Goal: Task Accomplishment & Management: Manage account settings

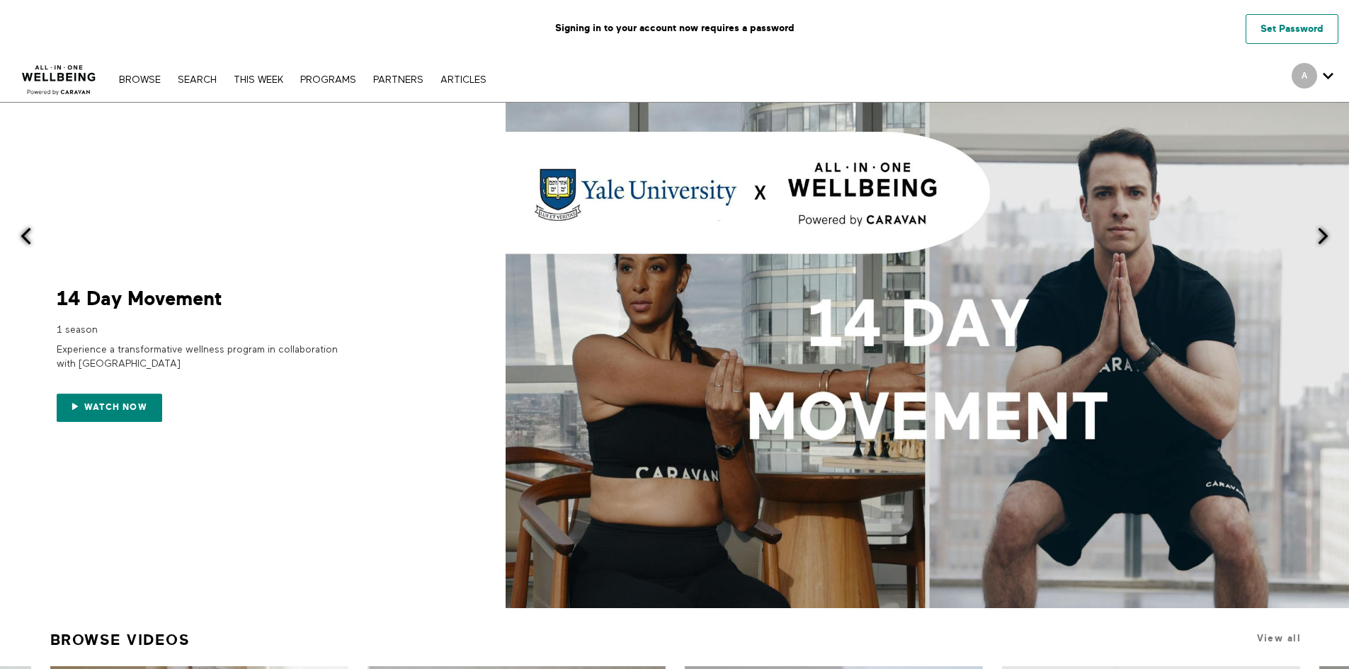
click at [1251, 30] on link "Set Password" at bounding box center [1292, 29] width 93 height 30
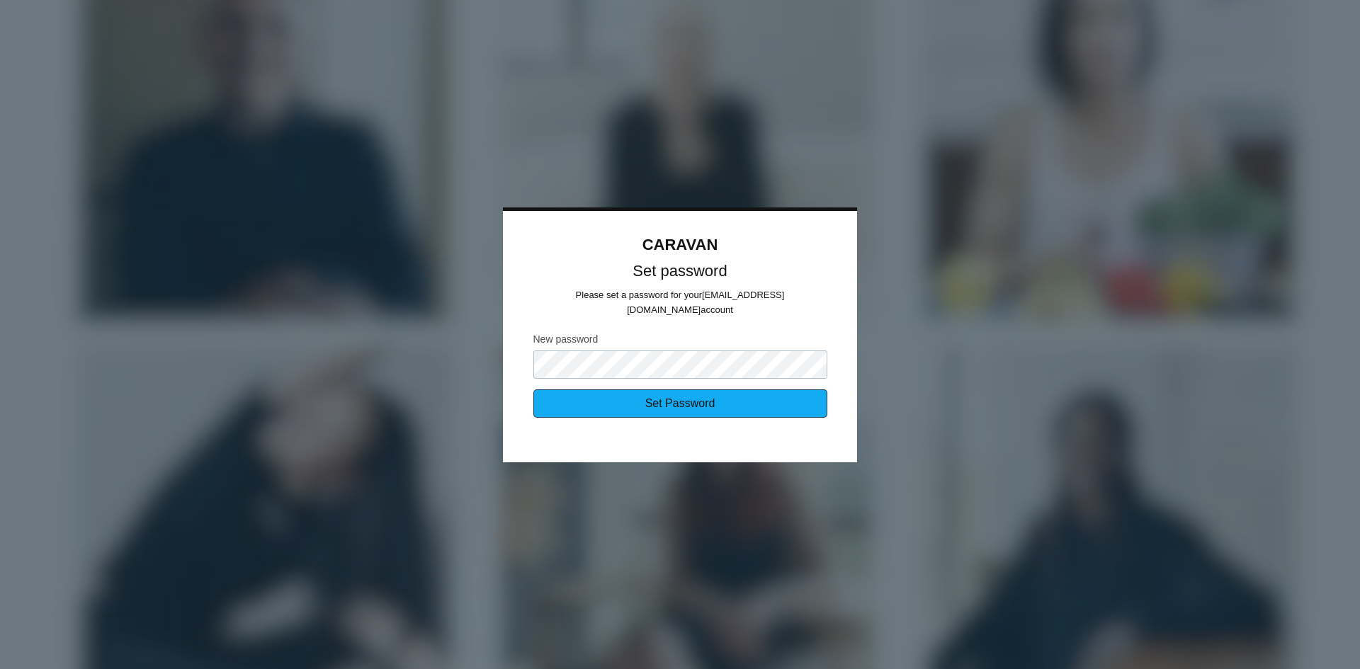
click at [688, 390] on input "Set Password" at bounding box center [680, 404] width 294 height 28
type input "Sending..."
